Goal: Find contact information: Find contact information

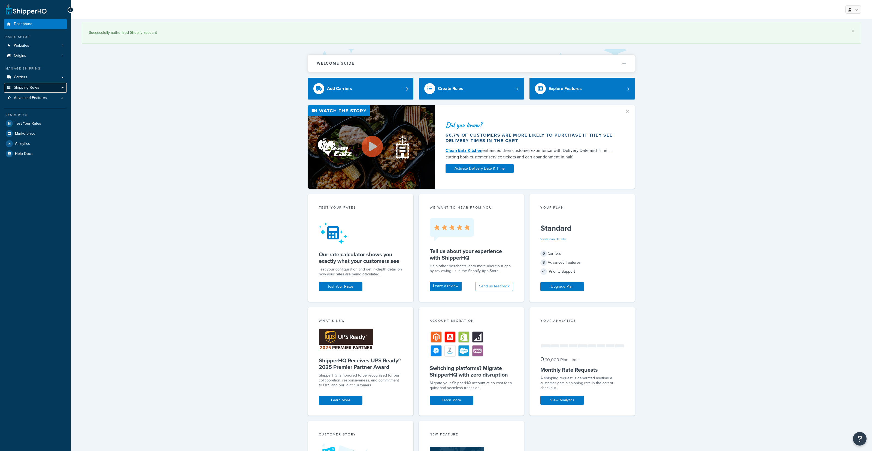
click at [38, 89] on span "Shipping Rules" at bounding box center [26, 87] width 25 height 5
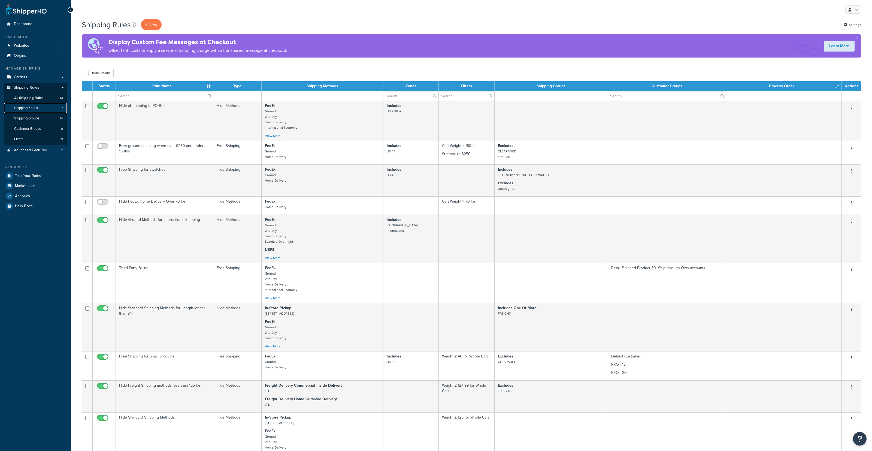
click at [49, 109] on link "Shipping Zones 7" at bounding box center [35, 108] width 63 height 10
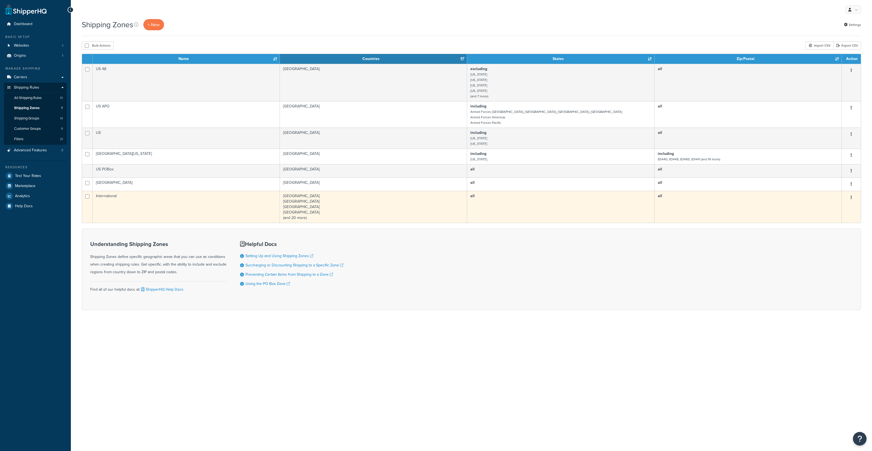
click at [170, 202] on td "International" at bounding box center [186, 207] width 187 height 32
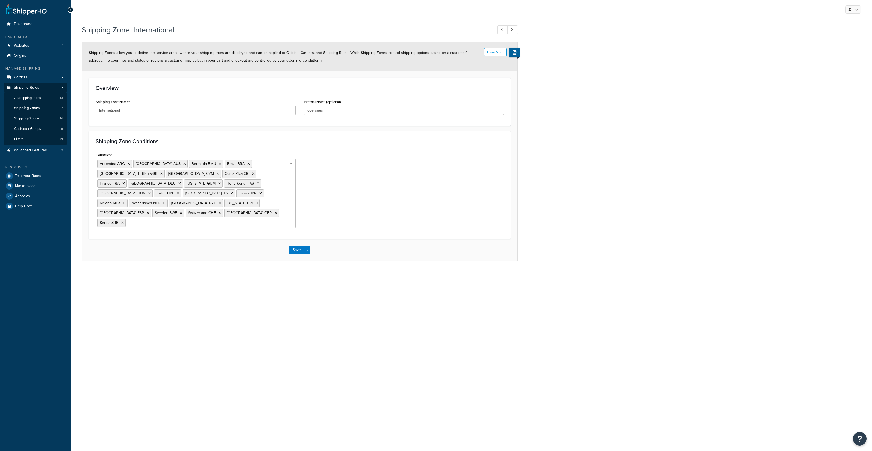
click at [202, 265] on div "My Profile Billing Global Settings Contact Us Logout Shipping Zone: Internation…" at bounding box center [471, 225] width 801 height 451
click at [864, 438] on button "Open Resource Center" at bounding box center [859, 438] width 15 height 15
click at [847, 394] on link "Get Help from Support" at bounding box center [832, 392] width 57 height 9
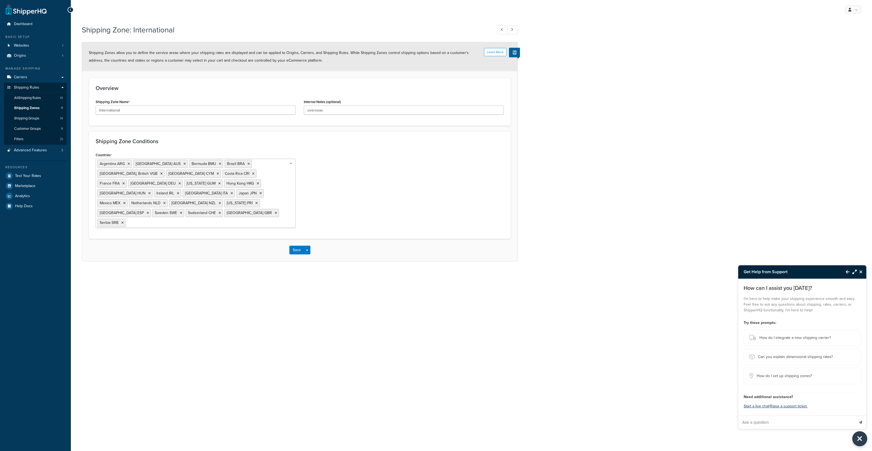
click at [861, 441] on icon "Close Resource Center" at bounding box center [860, 439] width 6 height 8
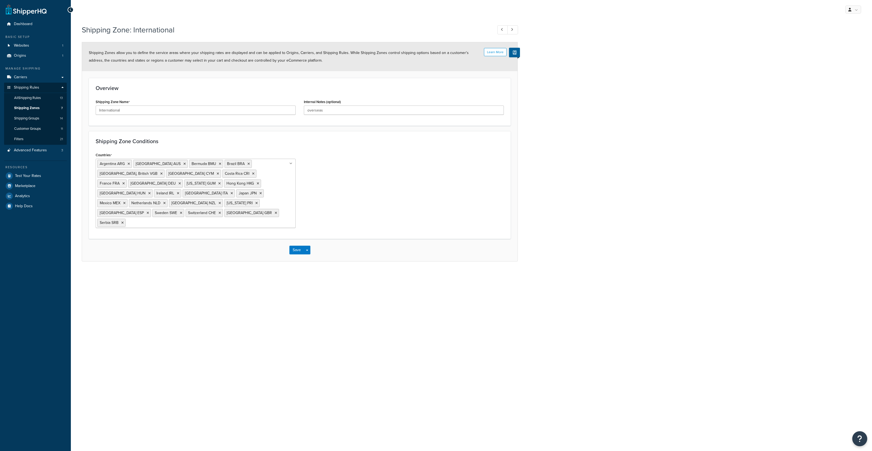
click at [861, 441] on icon "Open Resource Center" at bounding box center [859, 439] width 5 height 8
click at [829, 425] on link "Contact Us" at bounding box center [832, 423] width 57 height 9
click at [119, 17] on div "Resource Center Get Help from Support View Help Docs Provide Product Feedback C…" at bounding box center [471, 9] width 801 height 19
